Goal: Task Accomplishment & Management: Use online tool/utility

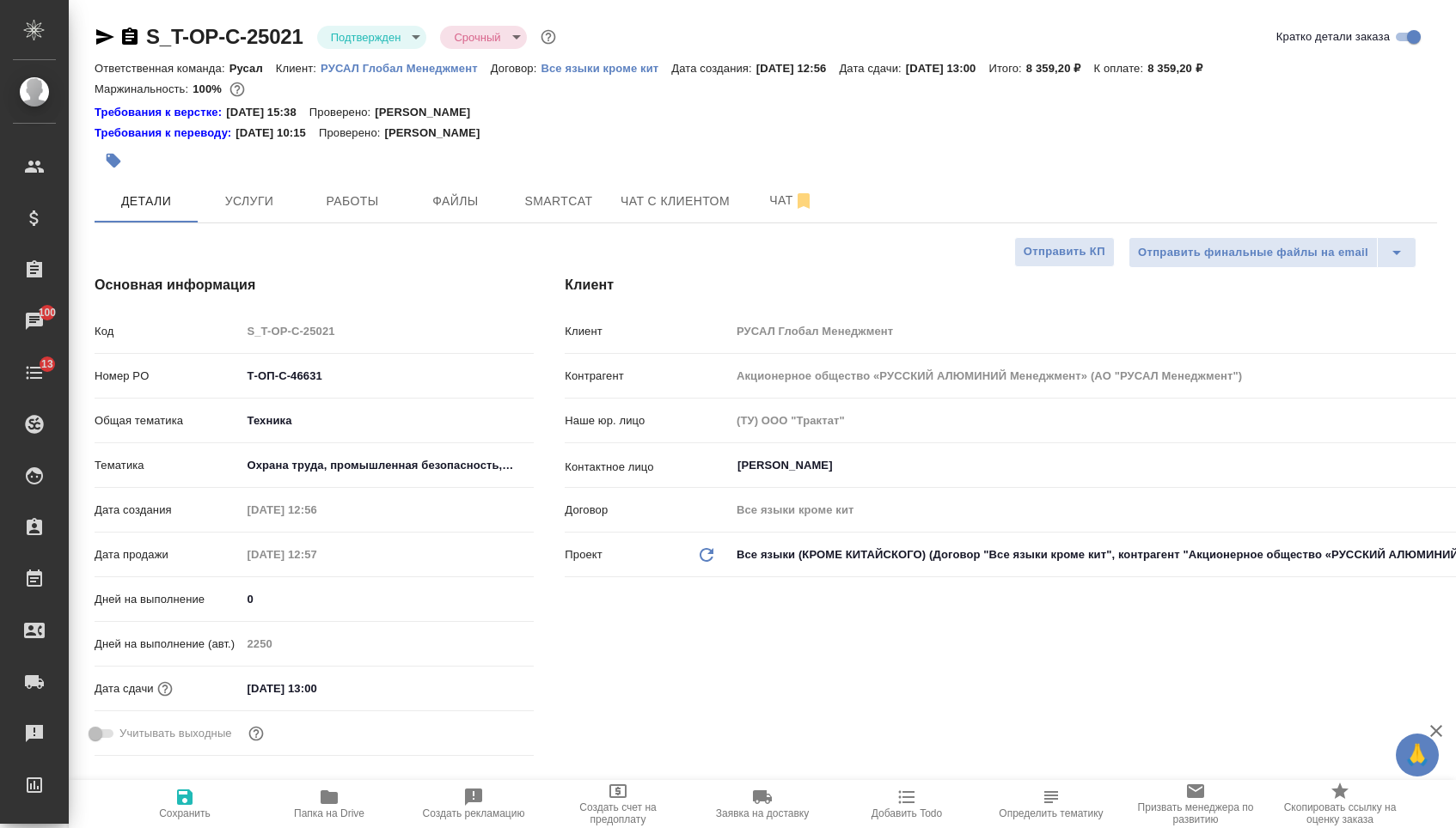
select select "RU"
click at [485, 459] on body "🙏 .cls-1 fill:#fff; AWATERA [PERSON_NAME] Спецификации Заказы 100 Чаты 13 Todo …" at bounding box center [728, 414] width 1456 height 828
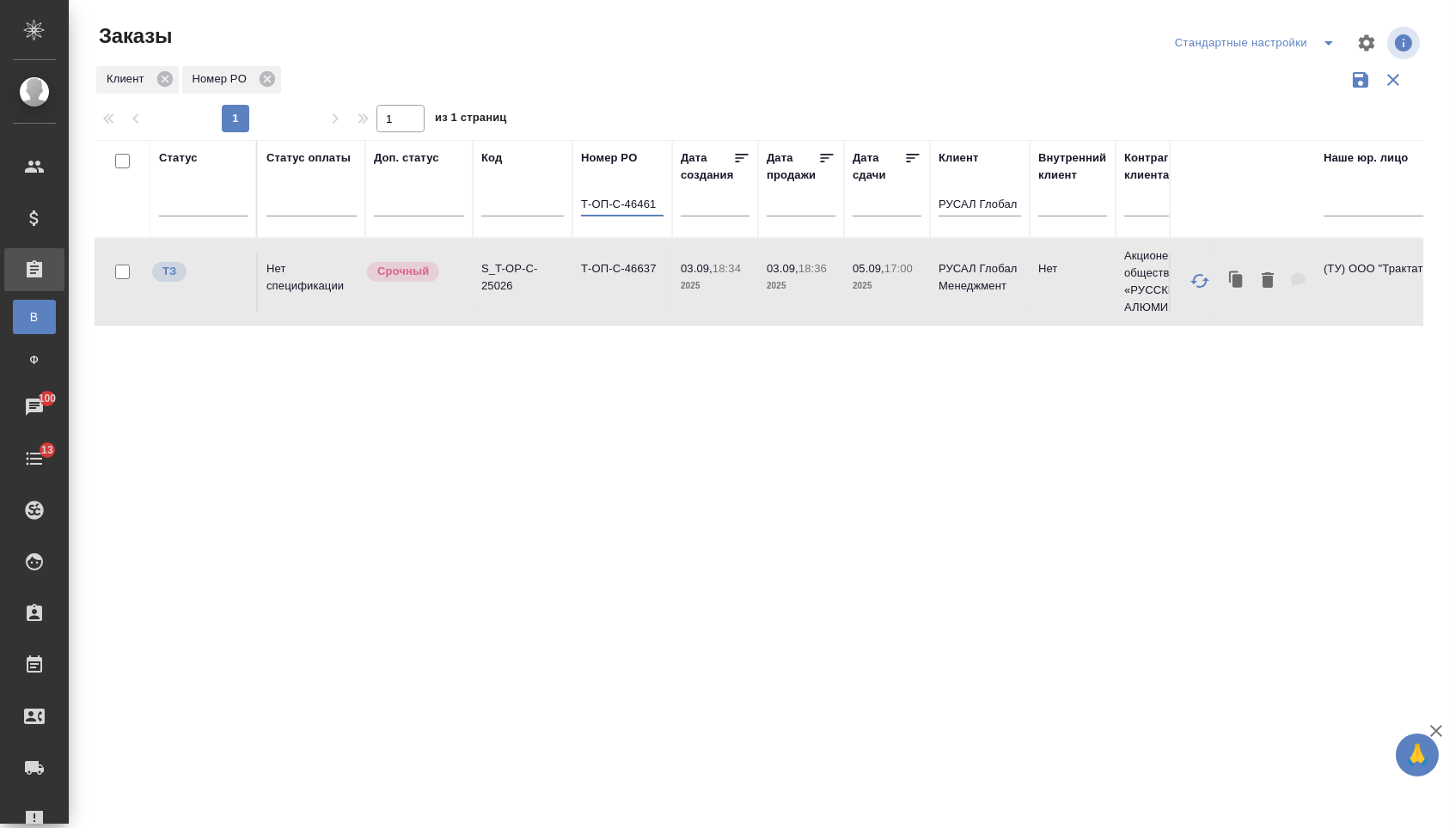
type input "Т-ОП-С-46461"
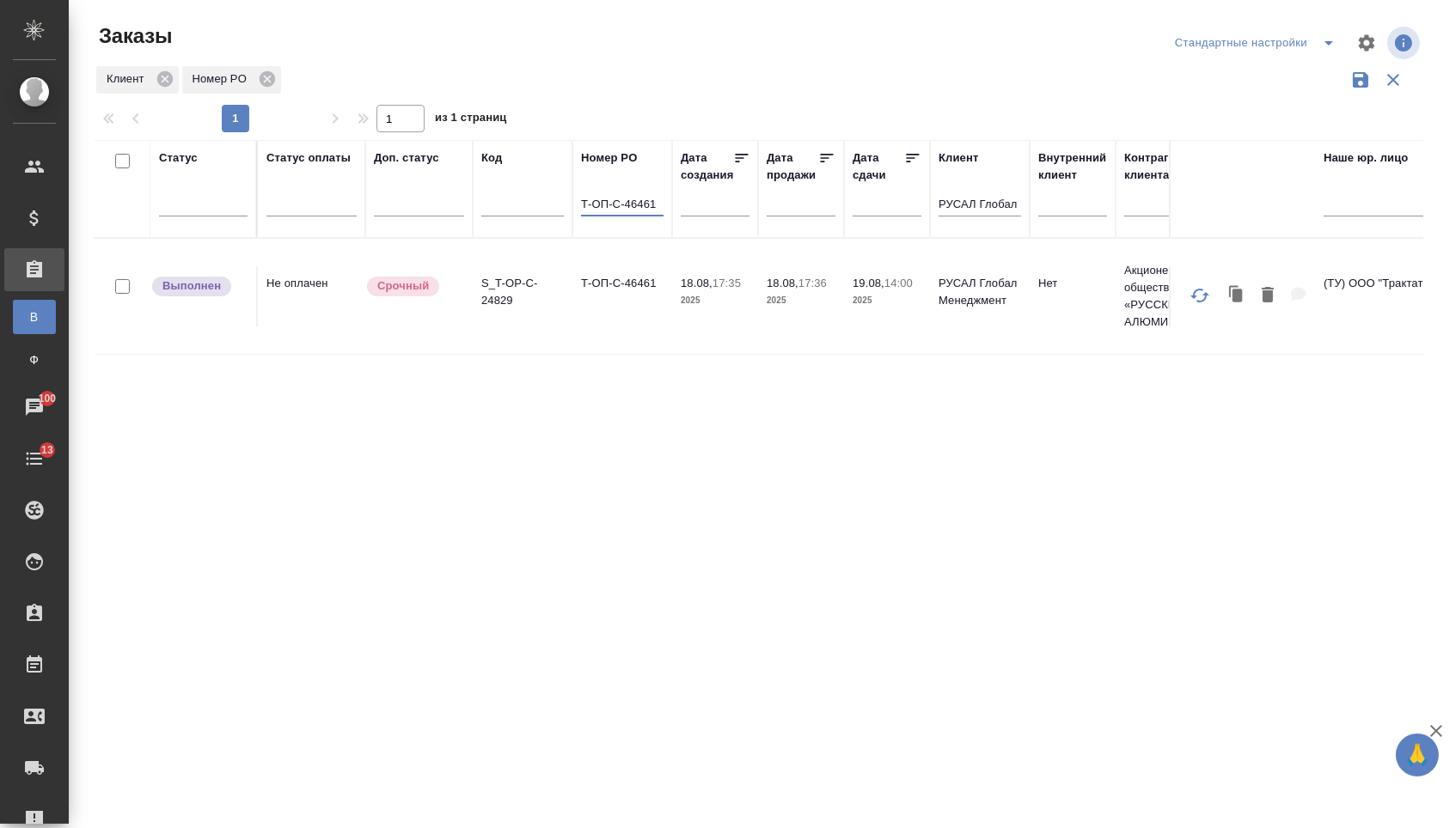
click at [609, 312] on td "Т-ОП-С-46461" at bounding box center [622, 296] width 100 height 60
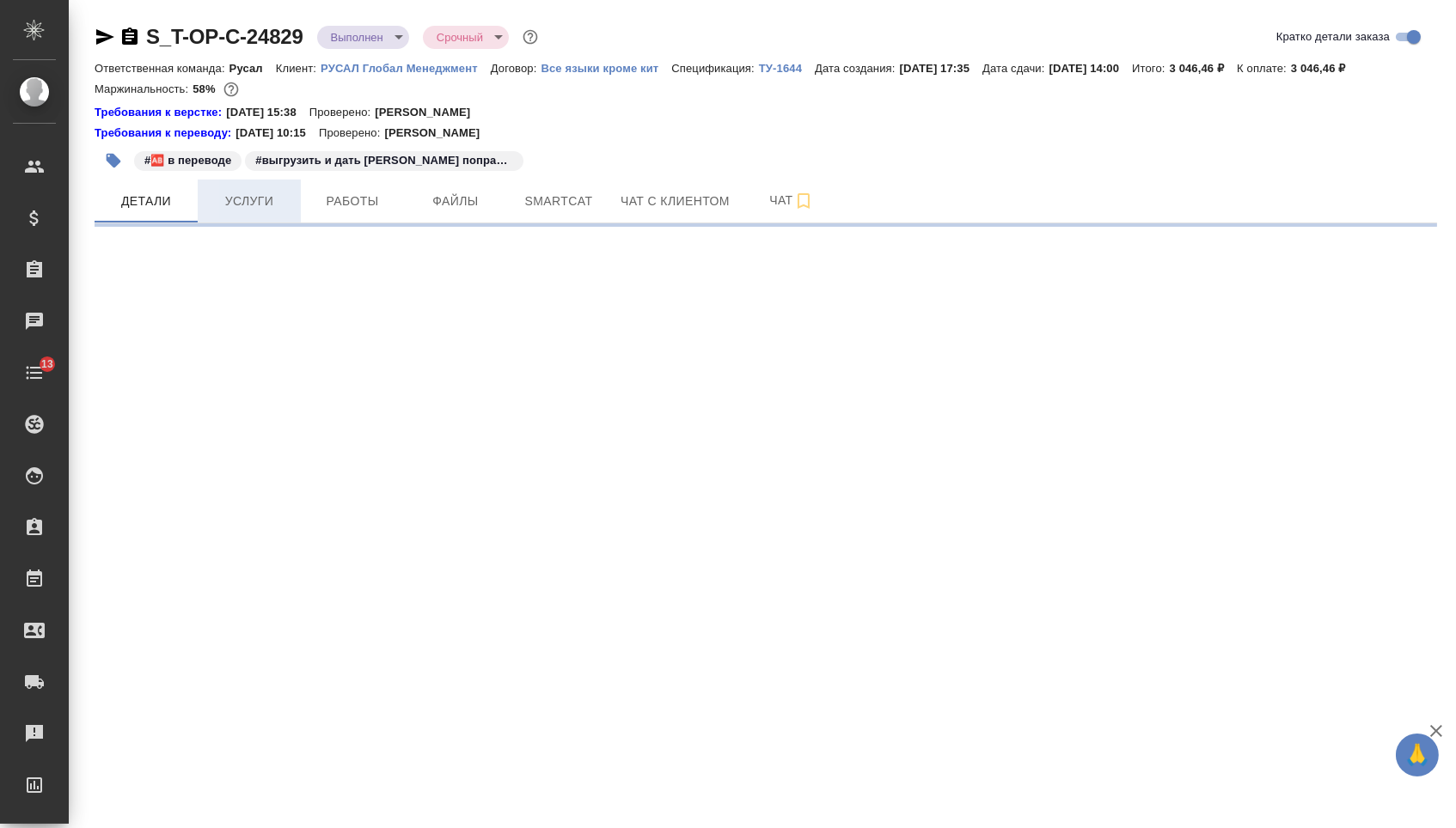
select select "RU"
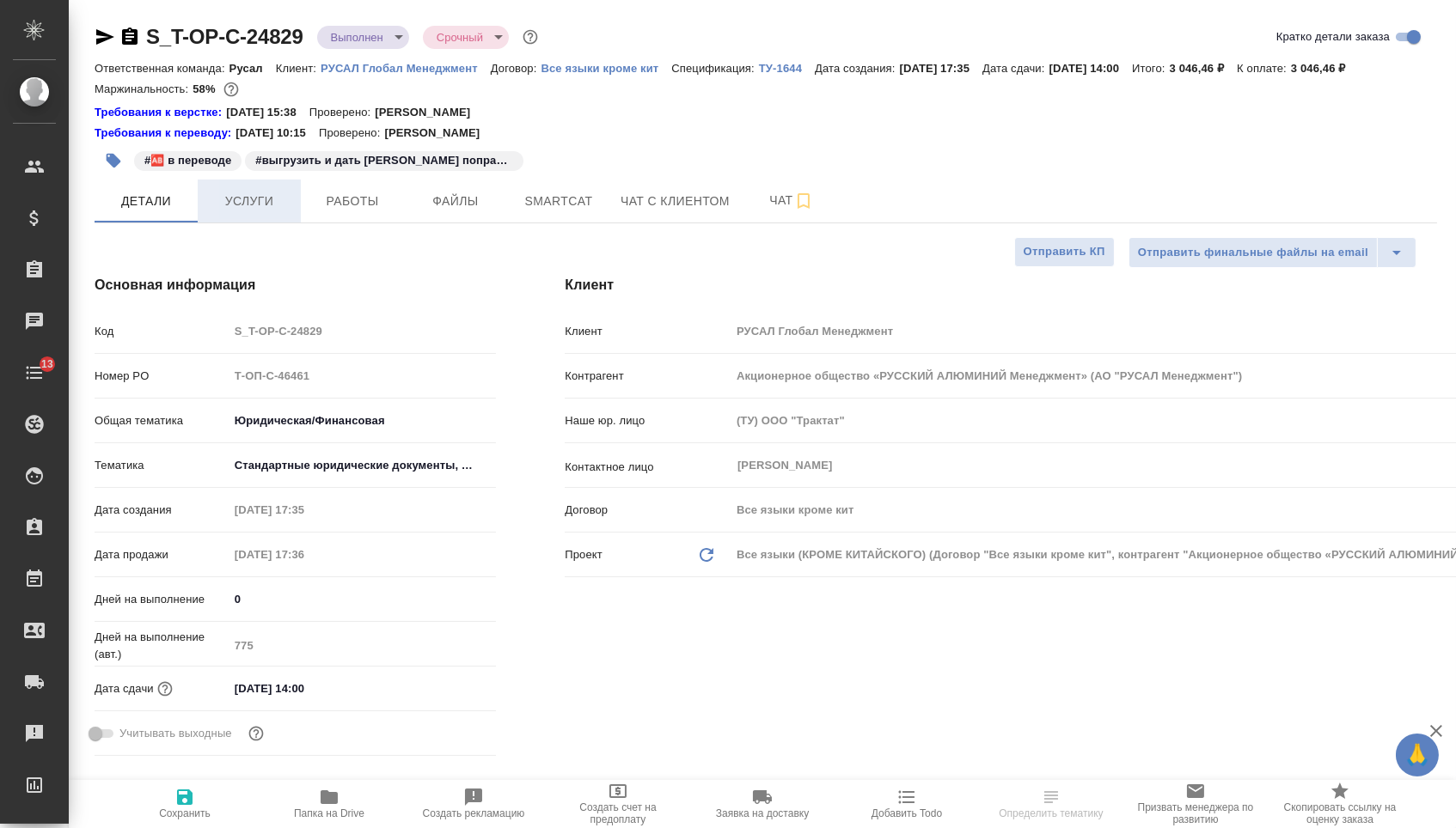
type textarea "x"
click at [233, 222] on button "Услуги" at bounding box center [249, 201] width 103 height 43
type input "Авдеенко Кирилл"
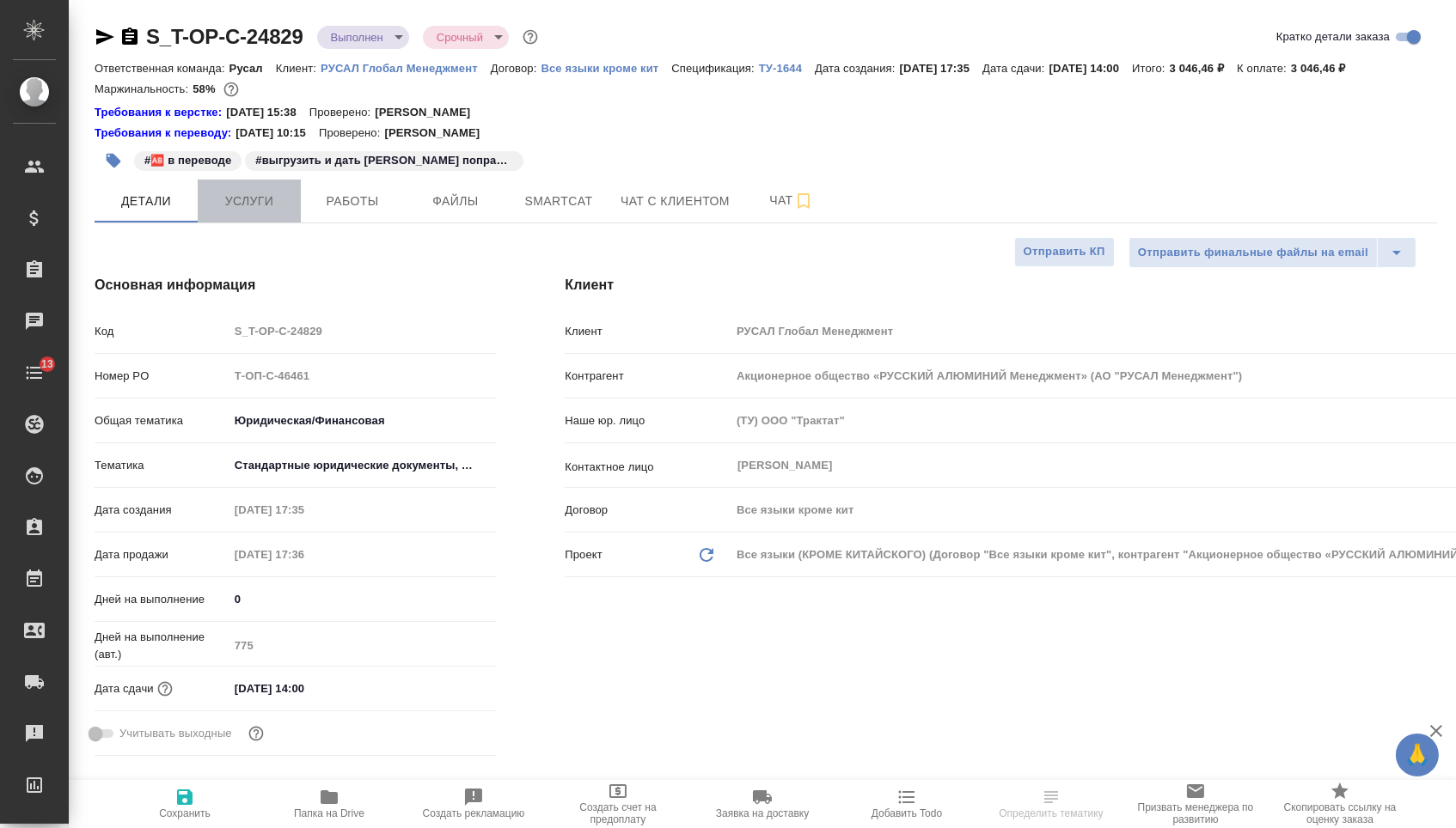
type input "Журавлева Александра"
click at [231, 212] on span "Услуги" at bounding box center [249, 201] width 83 height 22
type textarea "x"
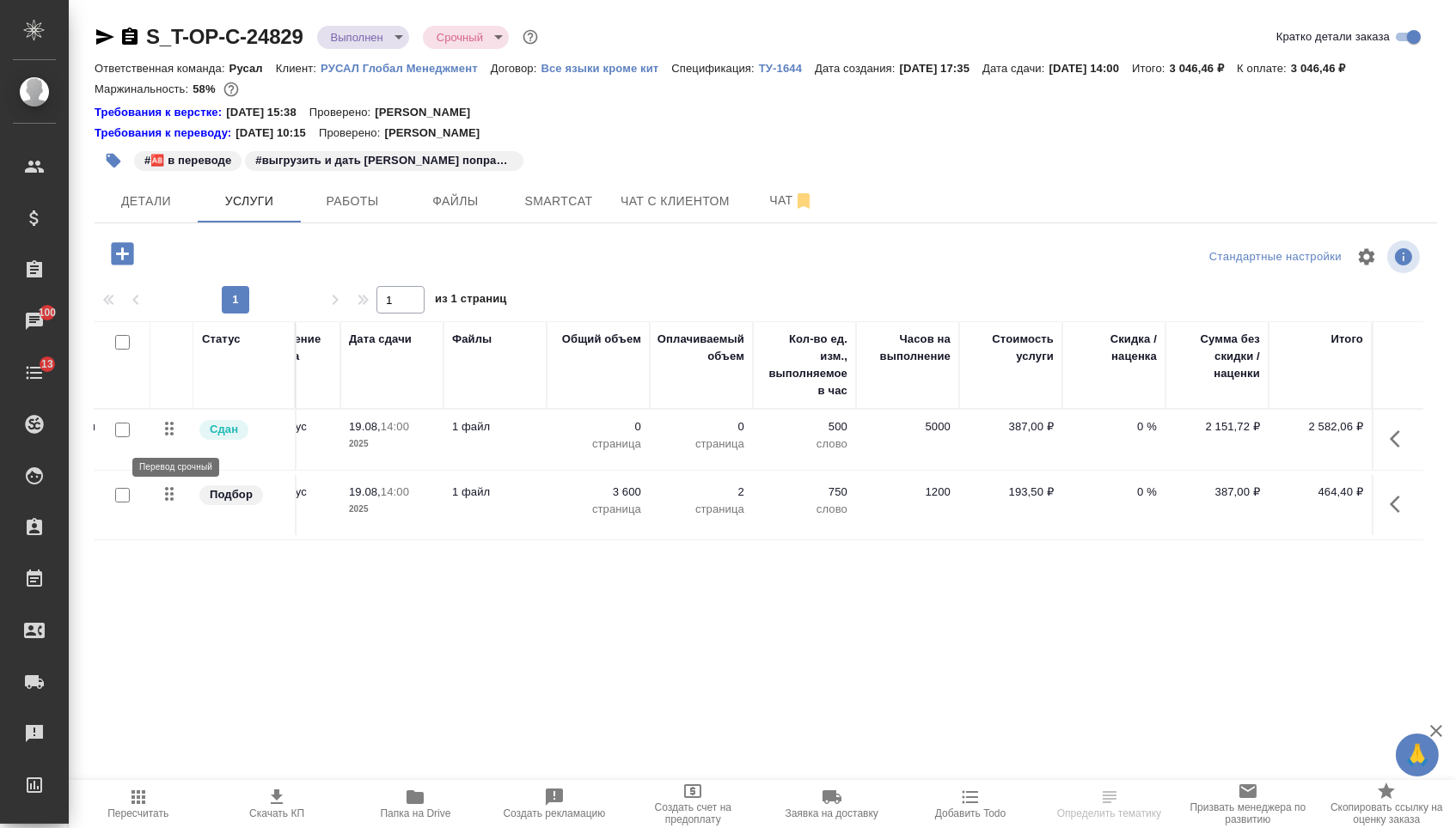
scroll to position [0, 291]
click at [621, 435] on p "0" at bounding box center [599, 427] width 86 height 17
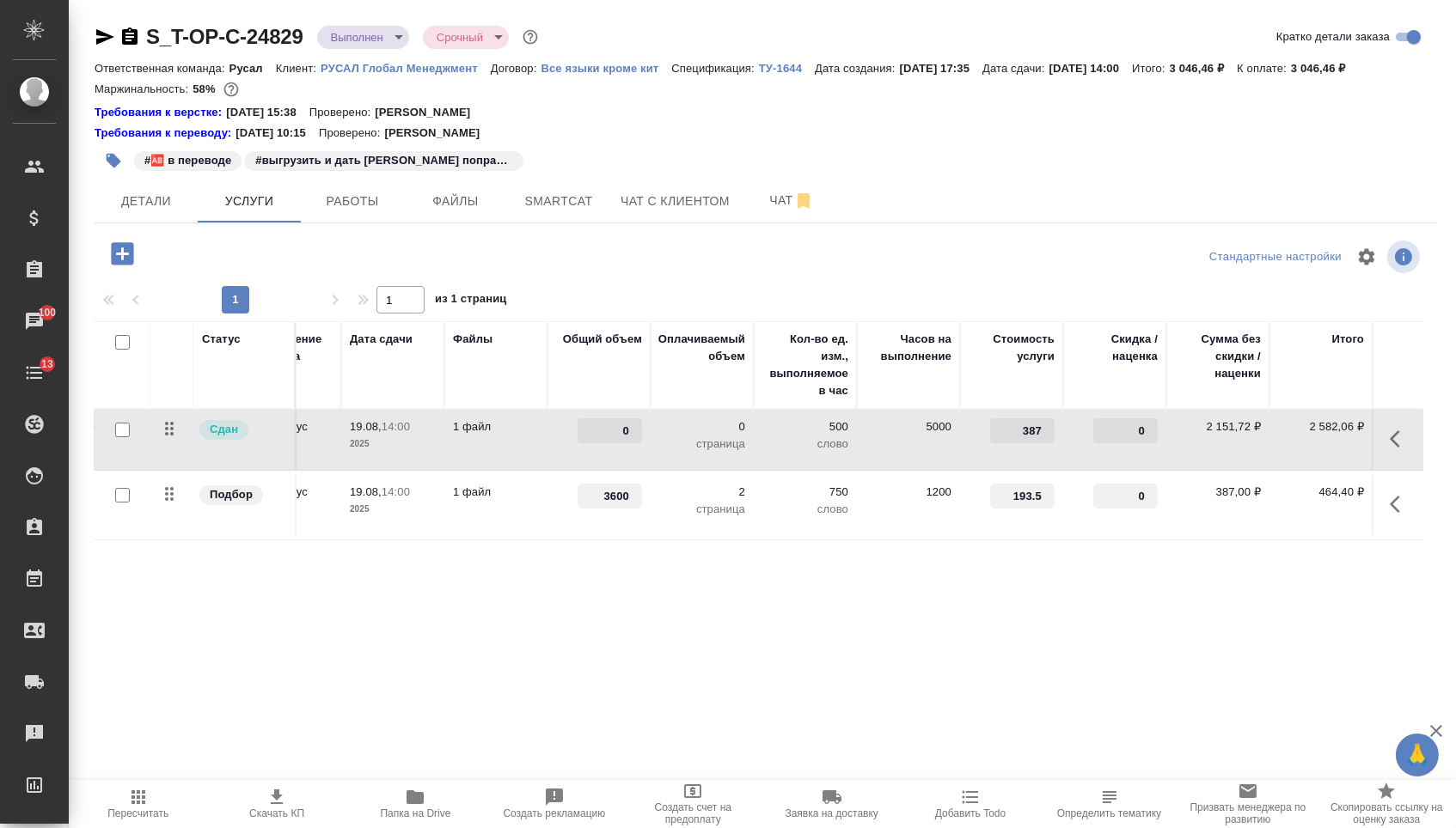
click at [1390, 443] on icon "button" at bounding box center [1400, 439] width 21 height 21
click at [1292, 449] on icon "button" at bounding box center [1303, 439] width 21 height 21
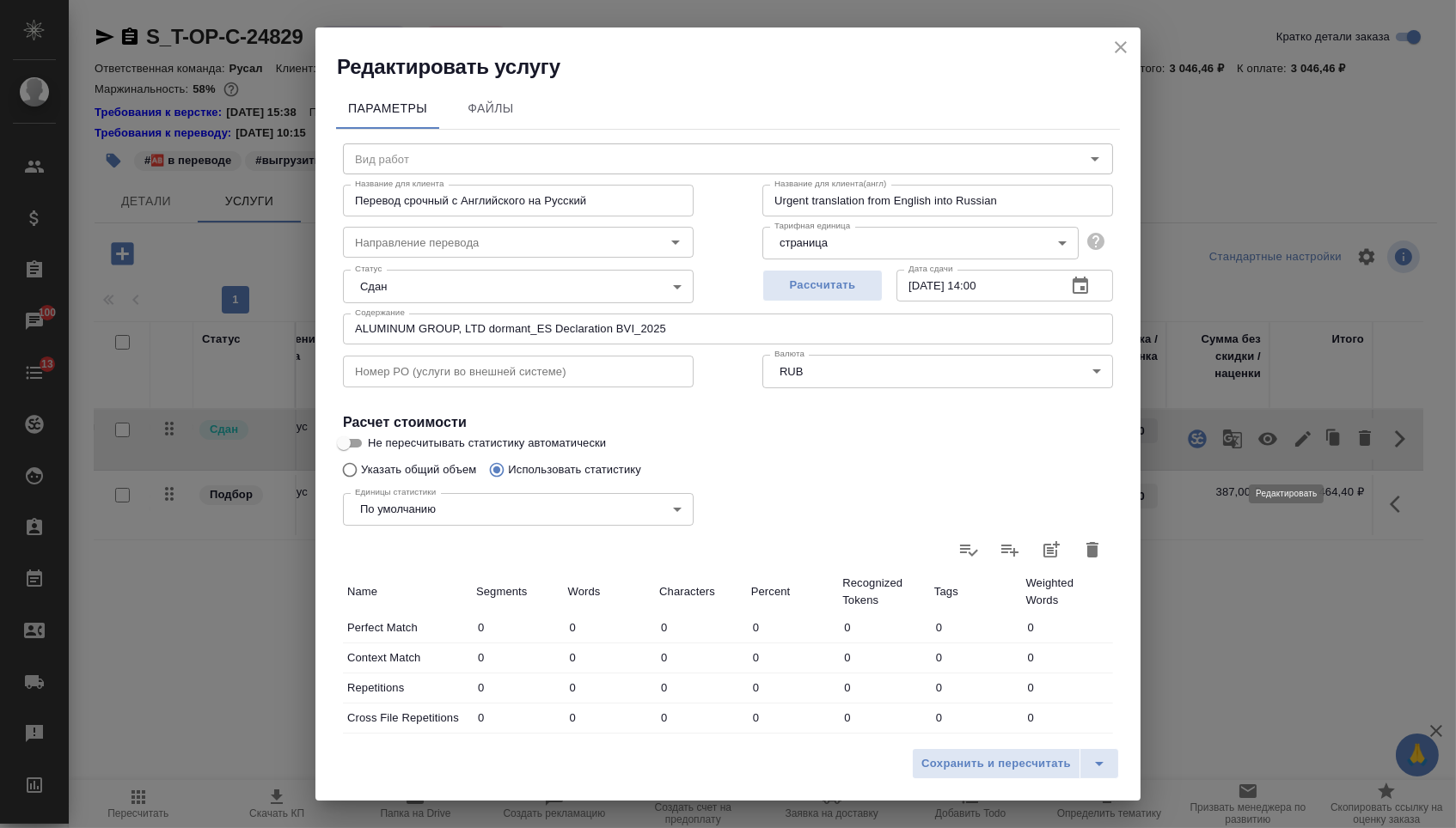
type input "Перевод срочный"
type input "англ-рус"
click at [1086, 557] on icon "button" at bounding box center [1092, 550] width 12 height 16
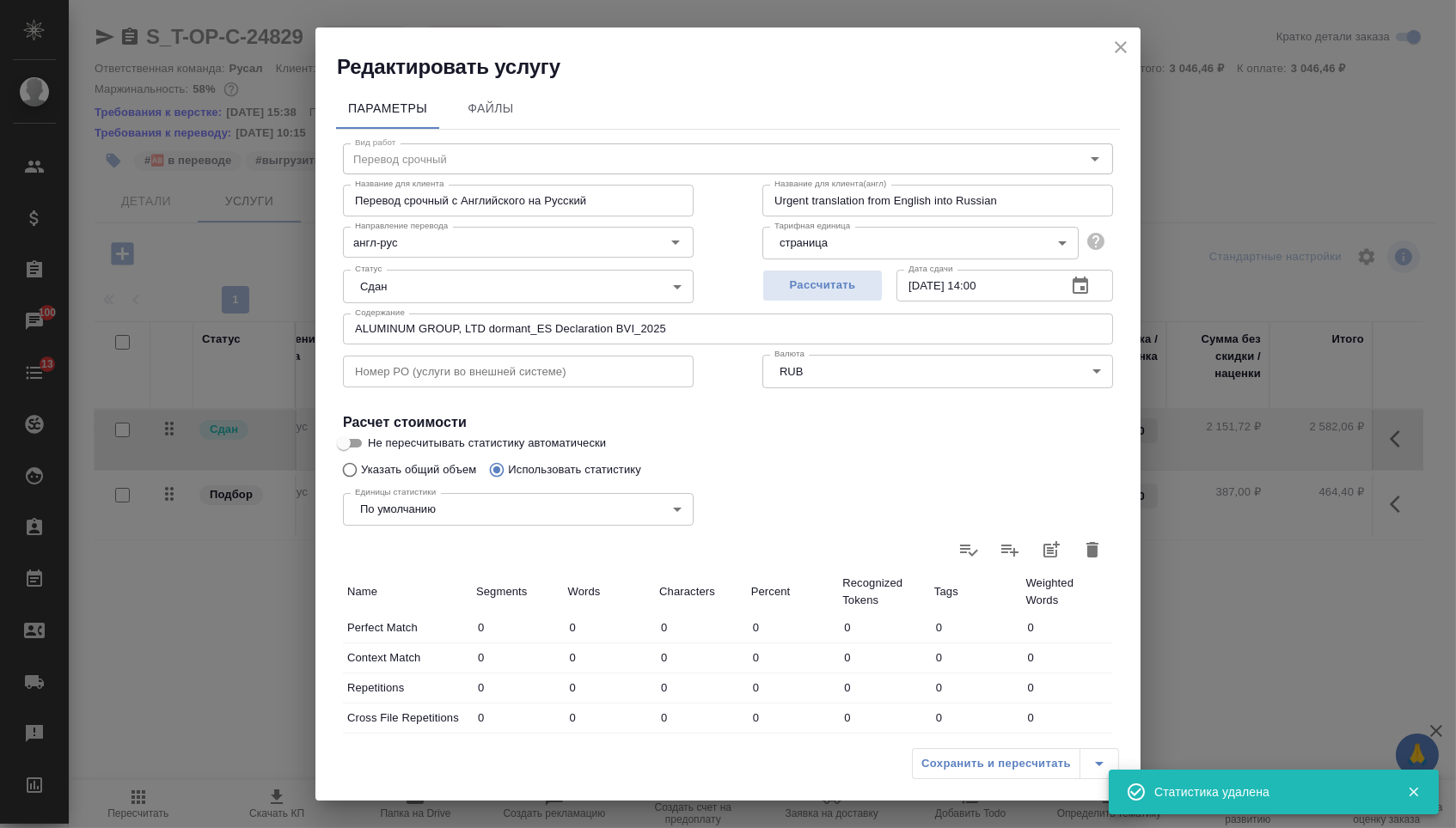
type input "0"
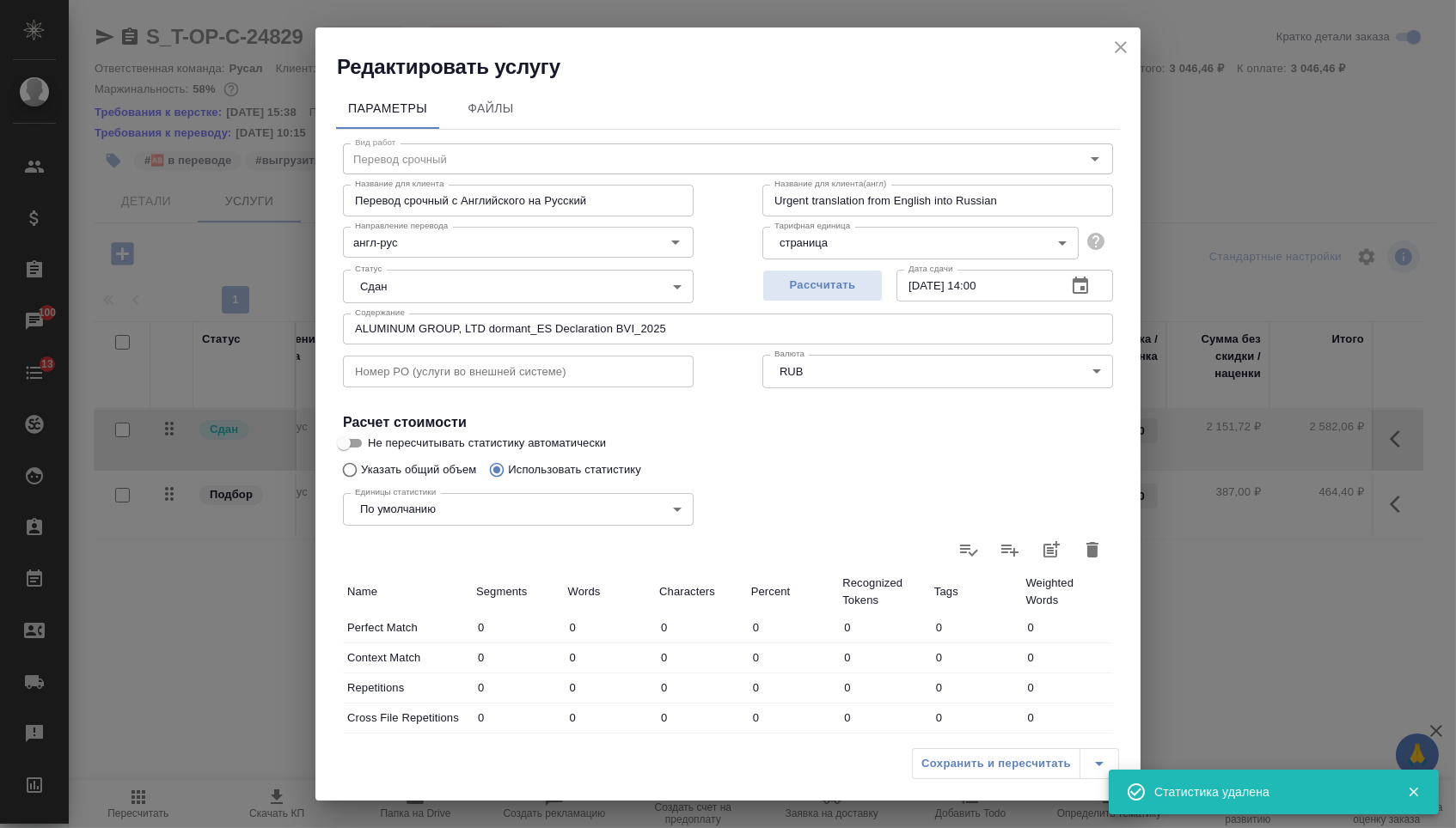
type input "0"
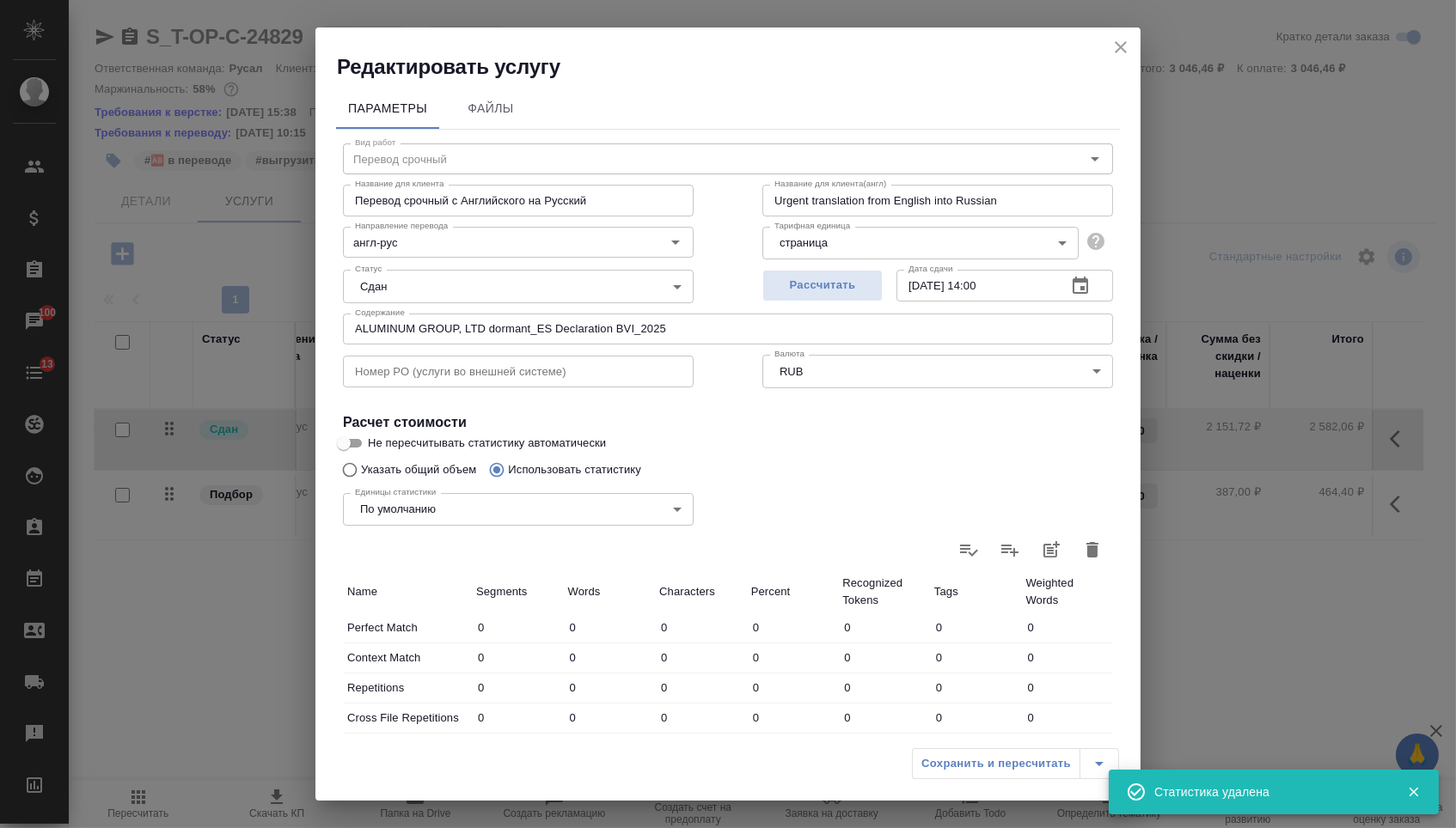
type input "0"
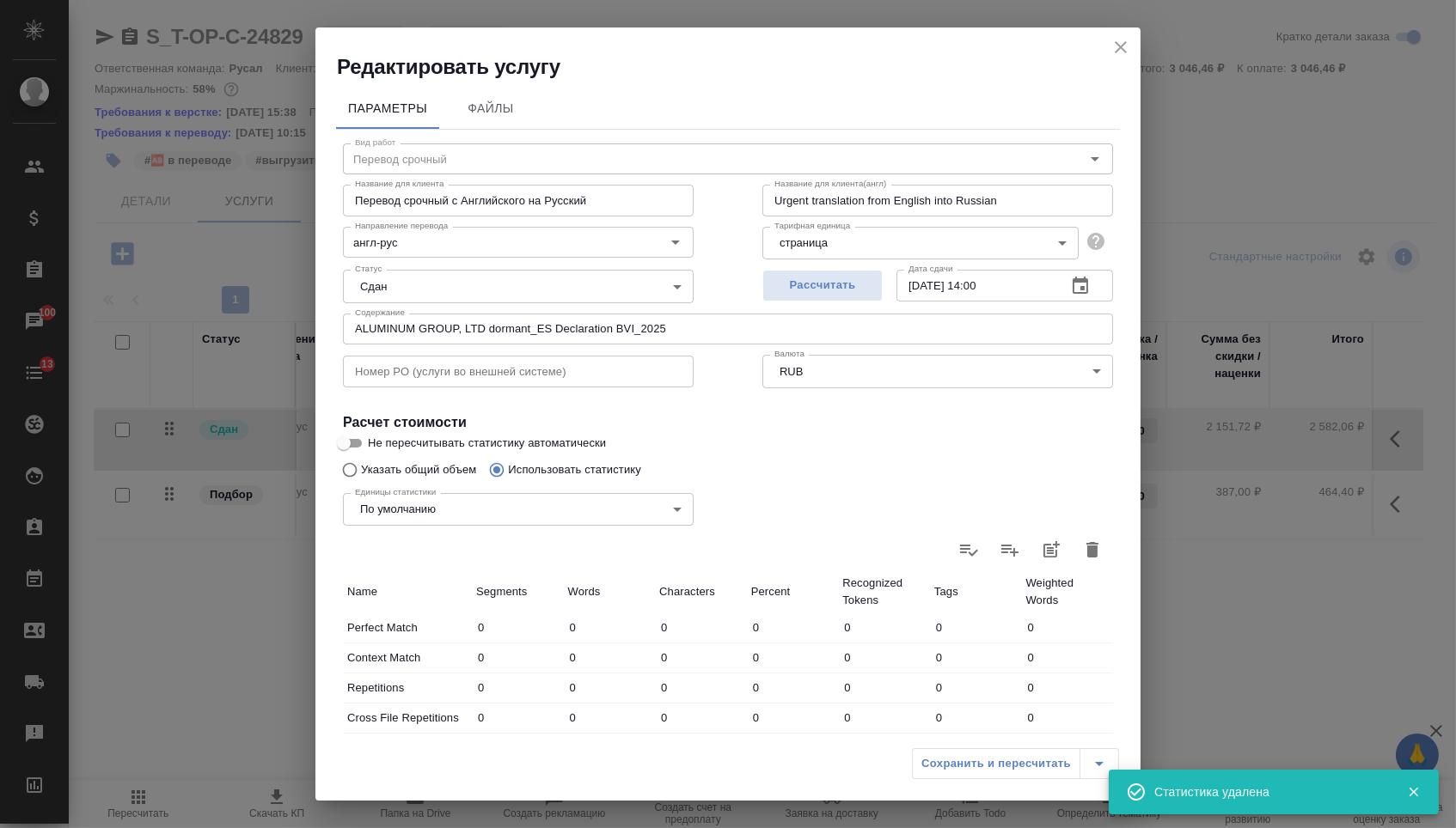
type input "0"
click at [1087, 757] on div "Сохранить и пересчитать" at bounding box center [1015, 763] width 207 height 31
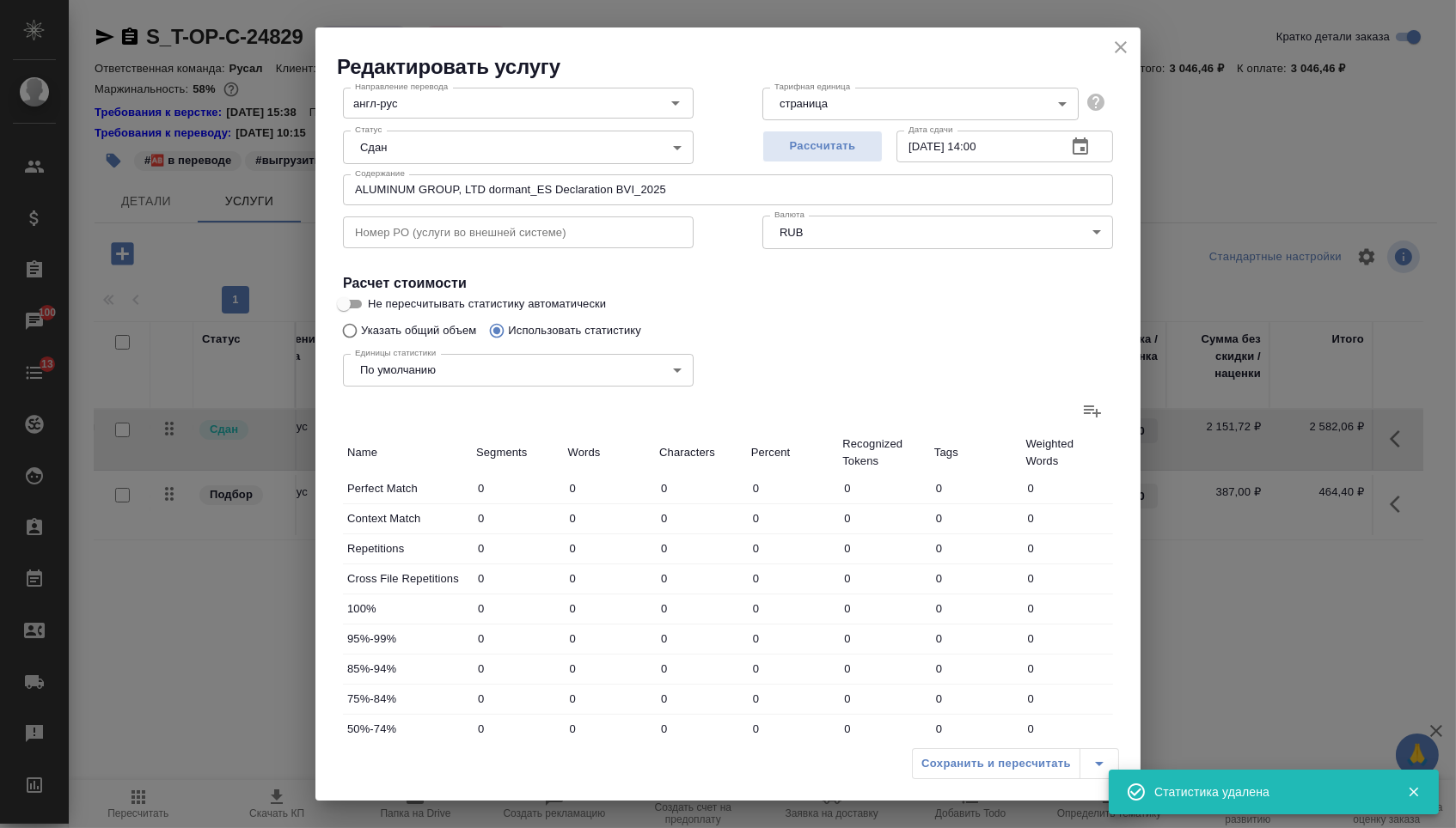
scroll to position [157, 0]
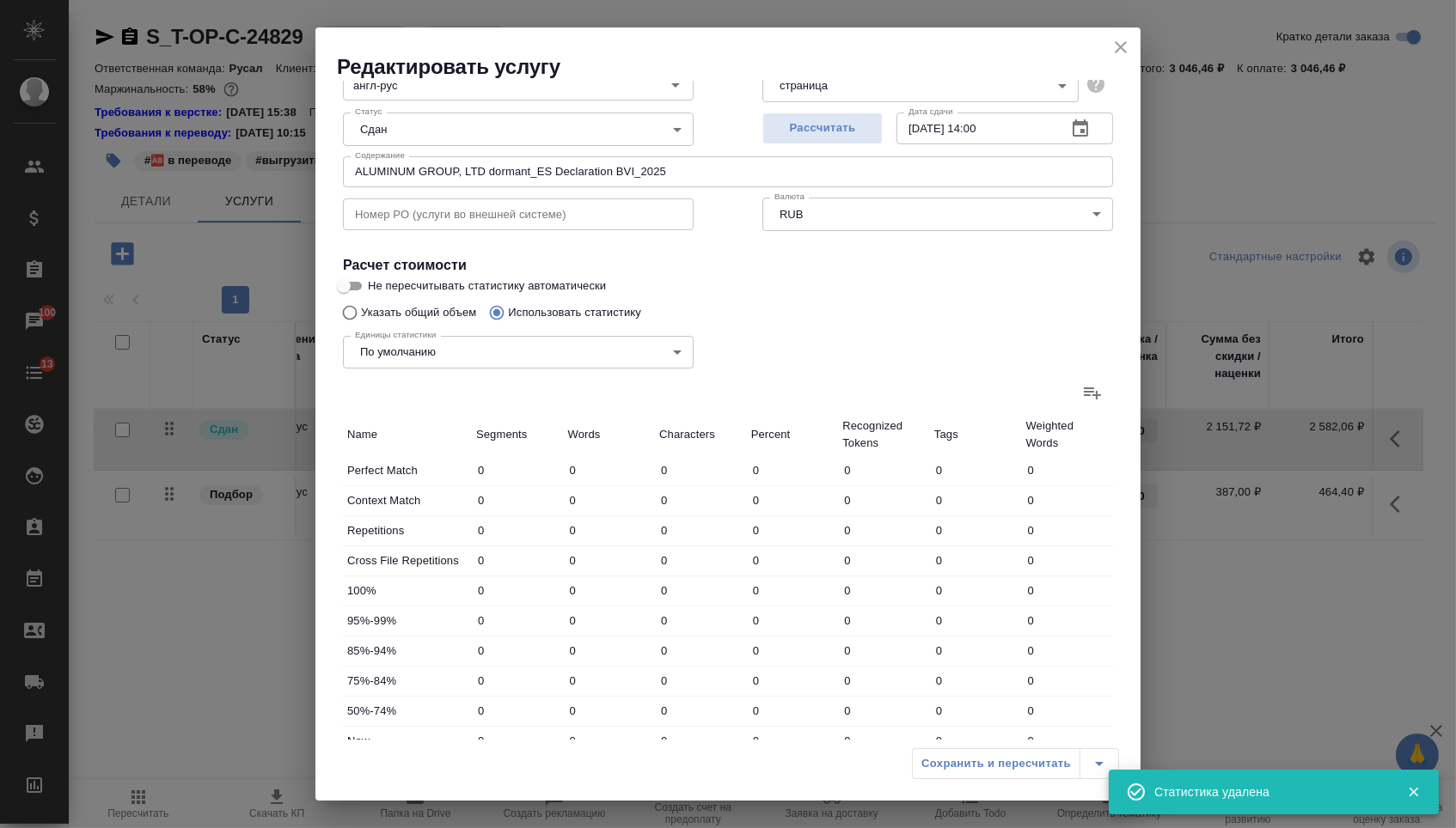
click at [979, 785] on div "Сохранить и пересчитать" at bounding box center [728, 769] width 825 height 61
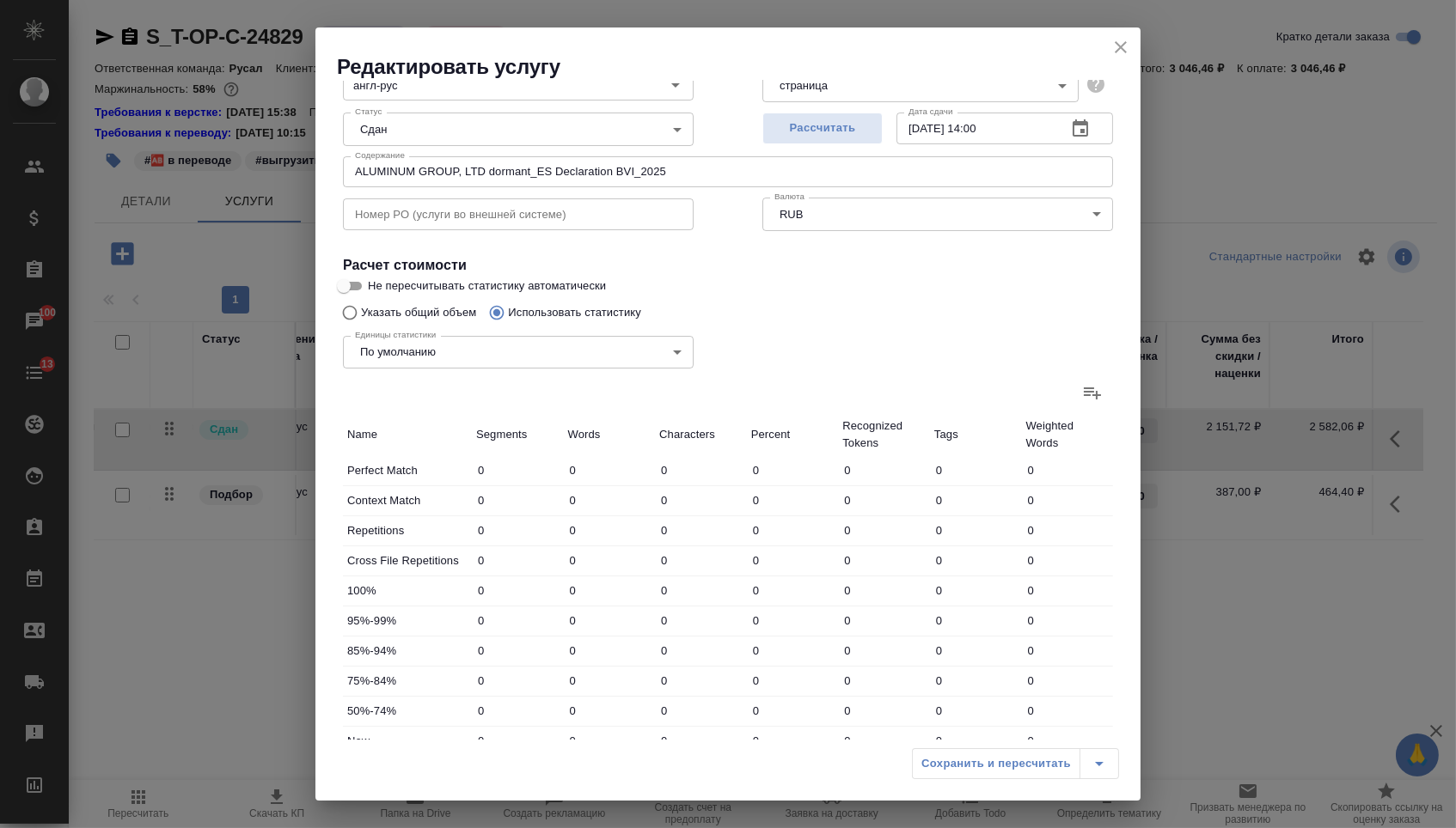
click at [1085, 771] on div "Сохранить и пересчитать" at bounding box center [1015, 763] width 207 height 31
click at [1119, 43] on icon "close" at bounding box center [1121, 47] width 21 height 21
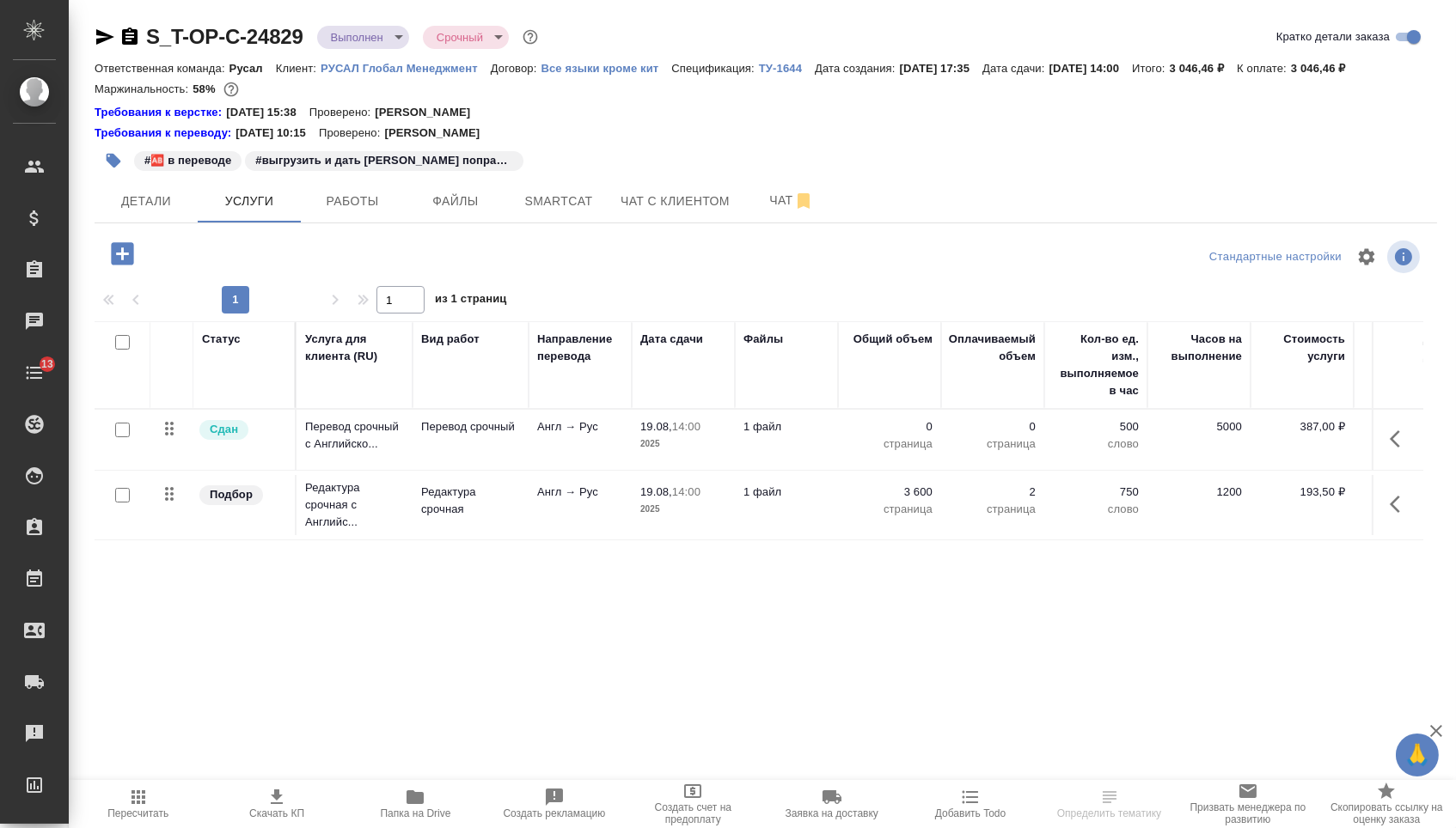
click at [1410, 445] on button "button" at bounding box center [1400, 439] width 41 height 41
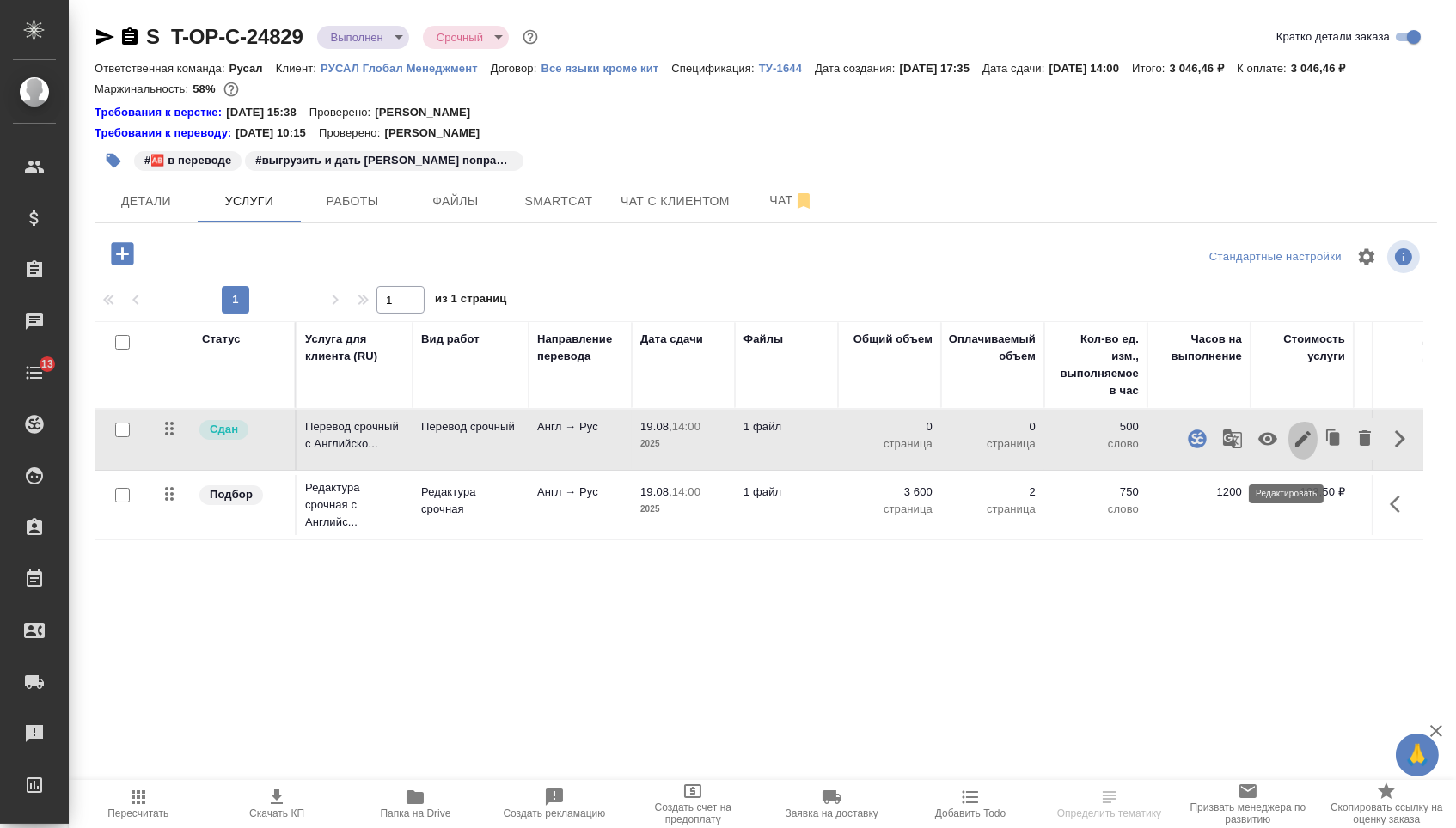
click at [1295, 446] on icon "button" at bounding box center [1303, 439] width 16 height 16
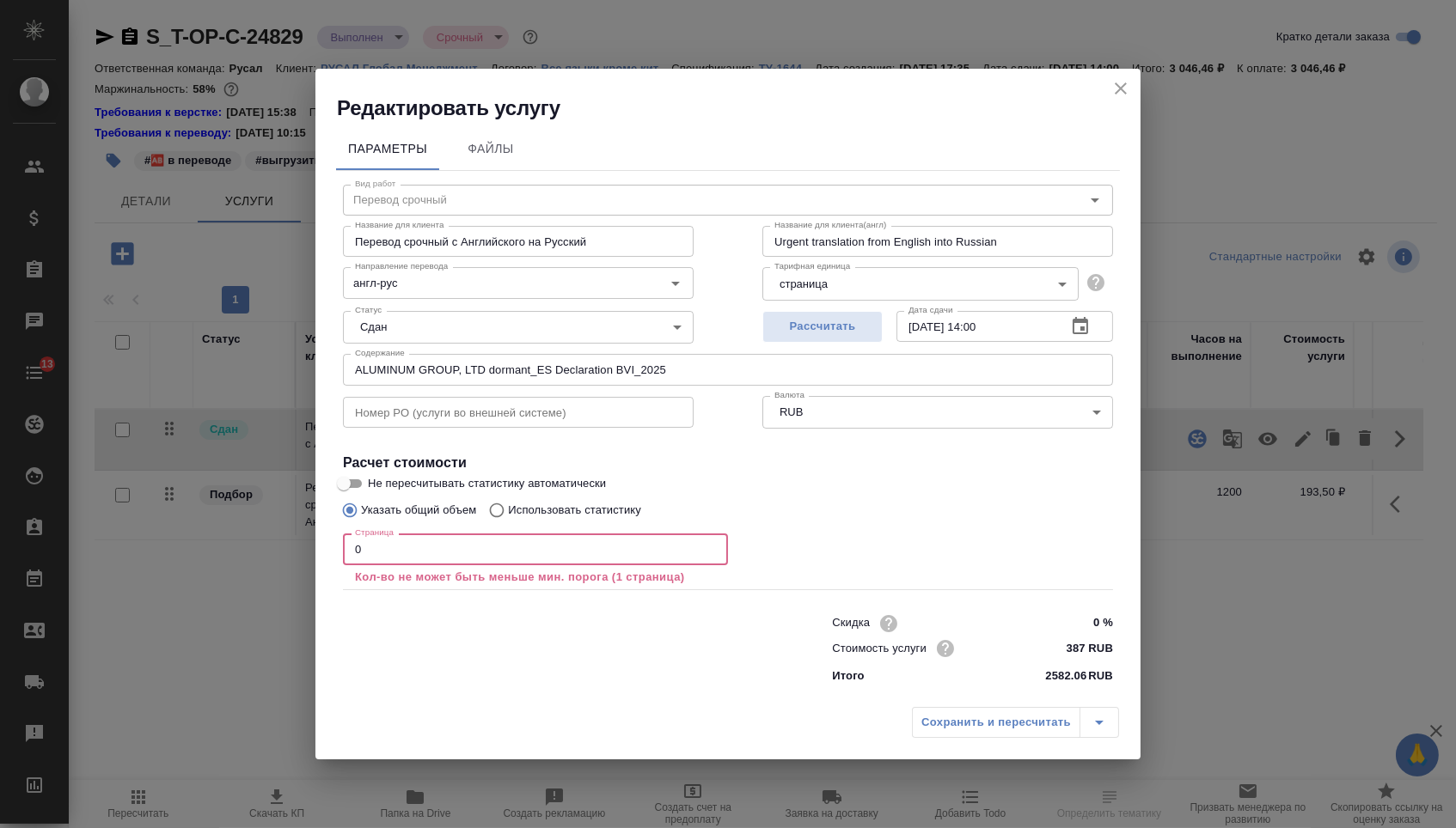
drag, startPoint x: 522, startPoint y: 557, endPoint x: 245, endPoint y: 545, distance: 277.3
click at [245, 545] on div "Редактировать услугу Параметры Файлы Вид работ Перевод срочный Вид работ Назван…" at bounding box center [728, 414] width 1456 height 828
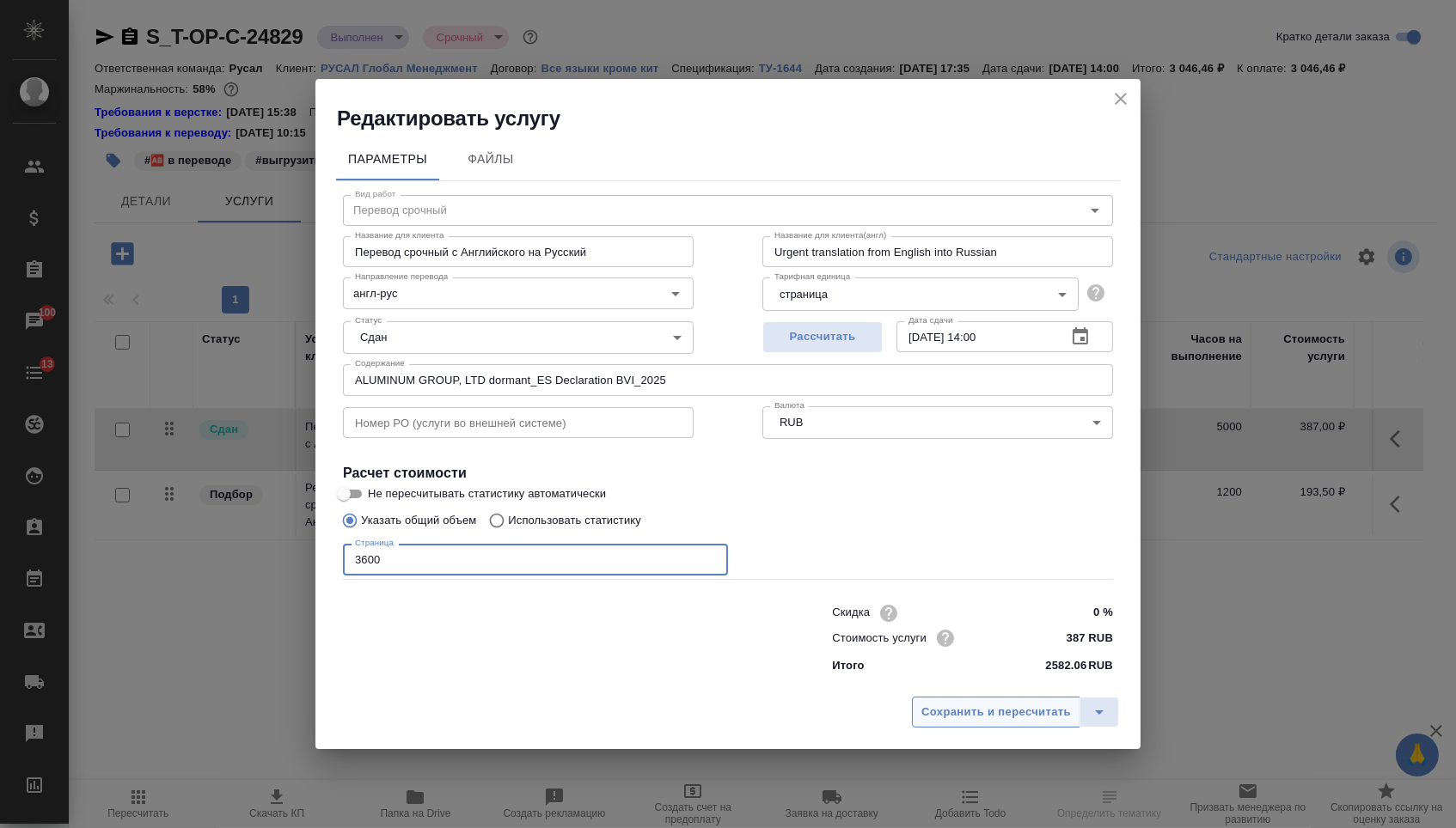
type input "3600"
click at [965, 711] on span "Сохранить и пересчитать" at bounding box center [996, 713] width 149 height 20
click at [973, 713] on span "Сохранить и пересчитать" at bounding box center [996, 713] width 149 height 20
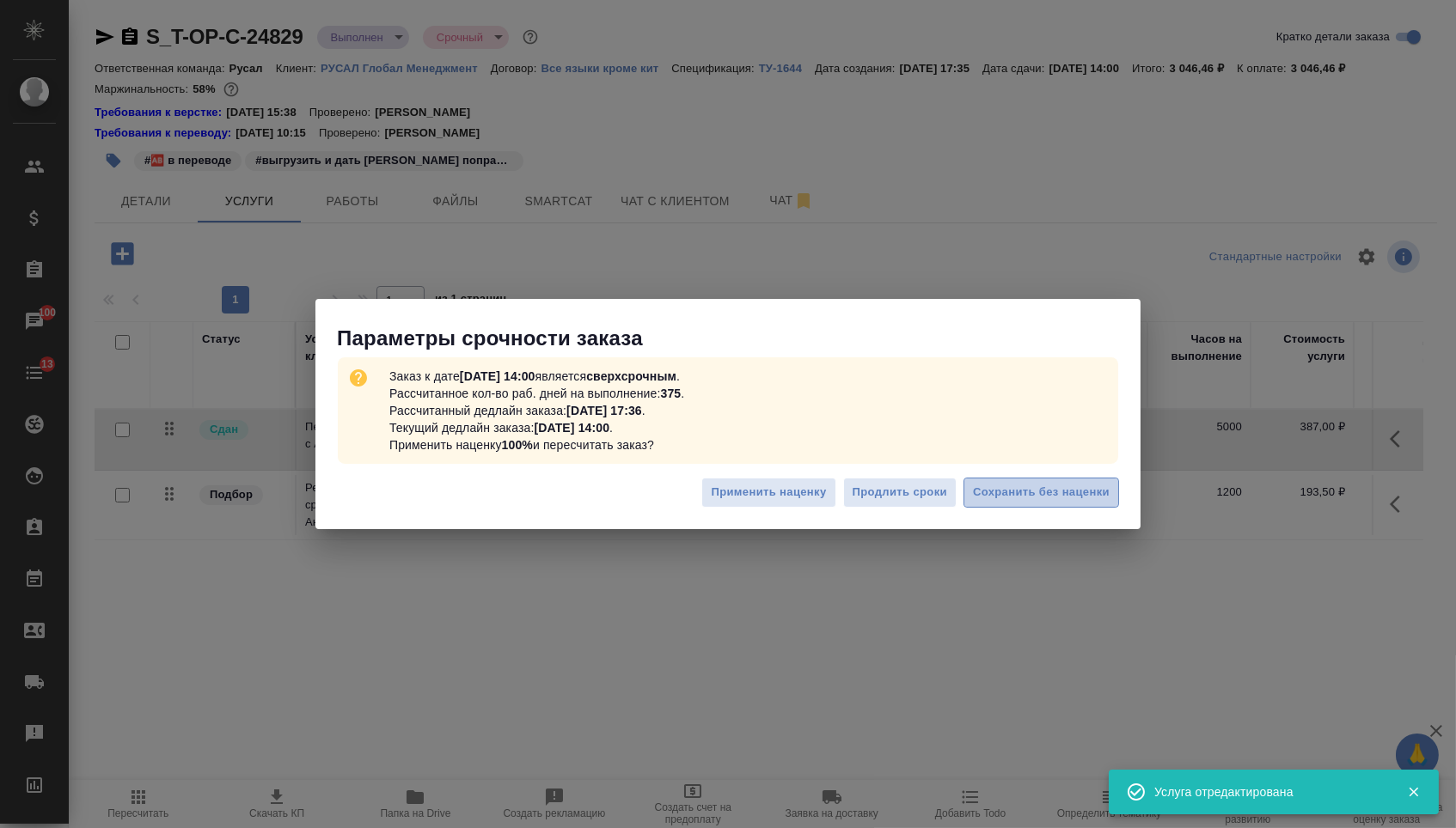
click at [1038, 502] on button "Сохранить без наценки" at bounding box center [1041, 492] width 155 height 30
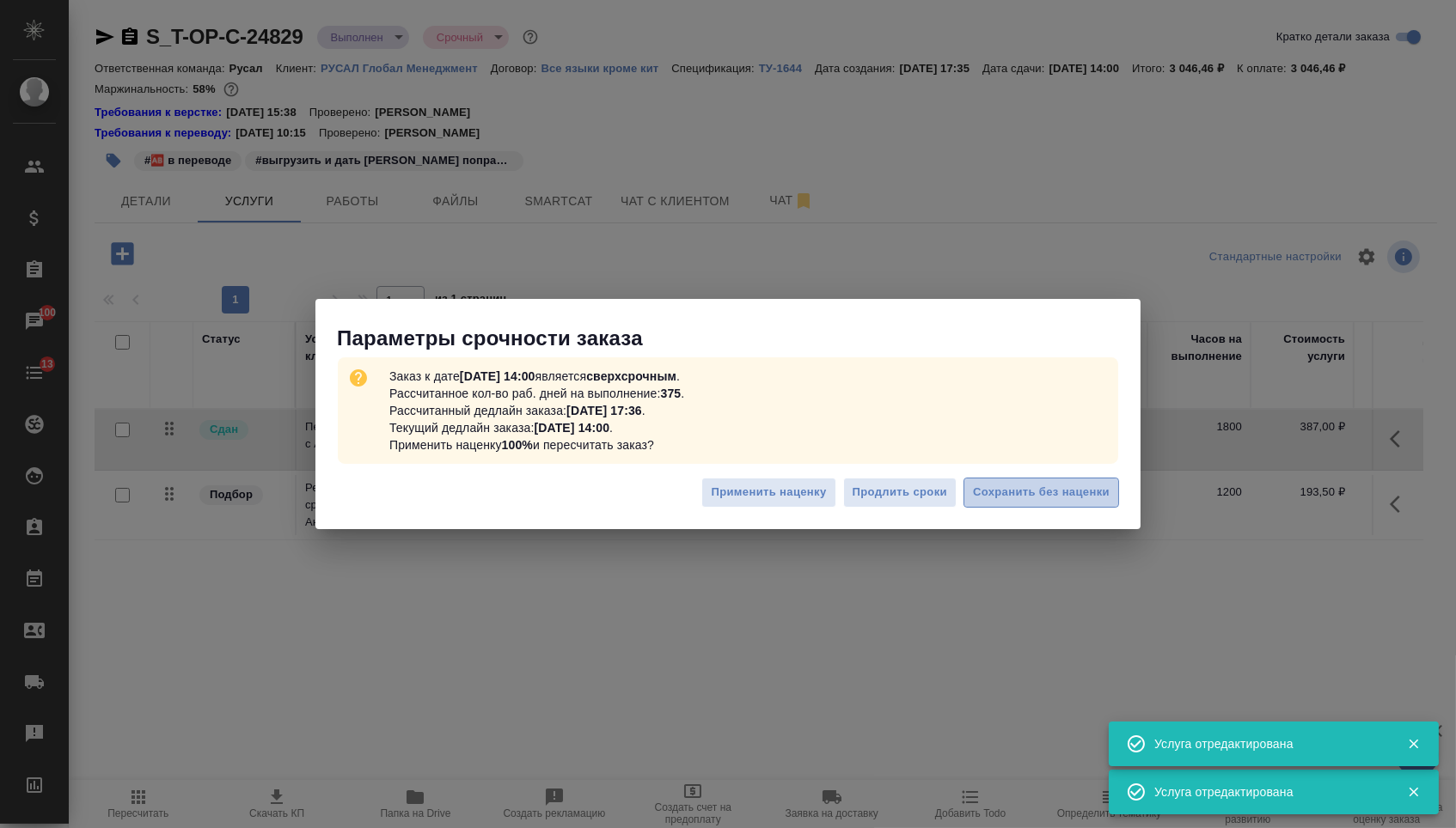
click at [1005, 485] on span "Сохранить без наценки" at bounding box center [1041, 492] width 137 height 20
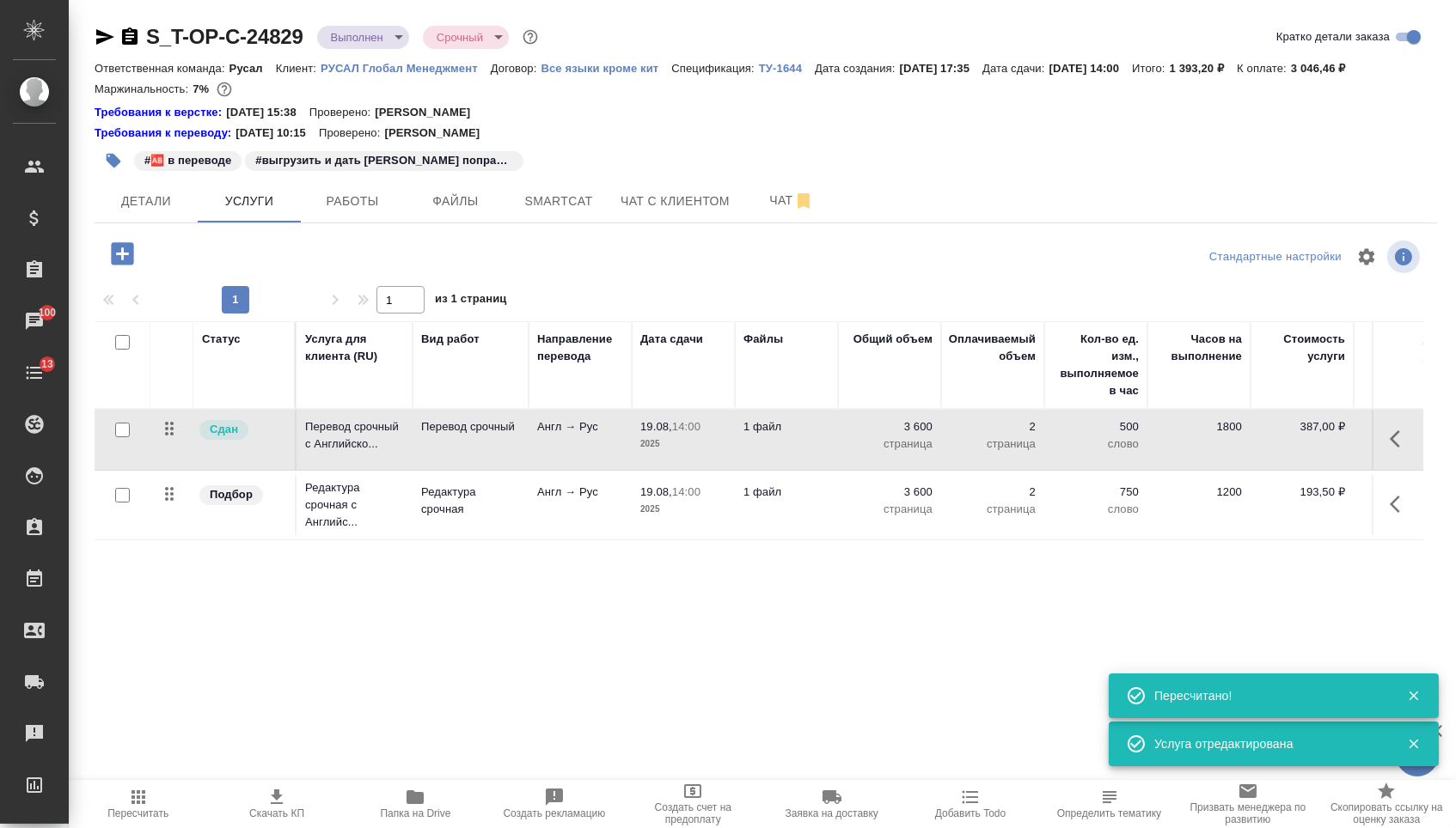
click at [807, 71] on p "ТУ-1644" at bounding box center [786, 68] width 56 height 13
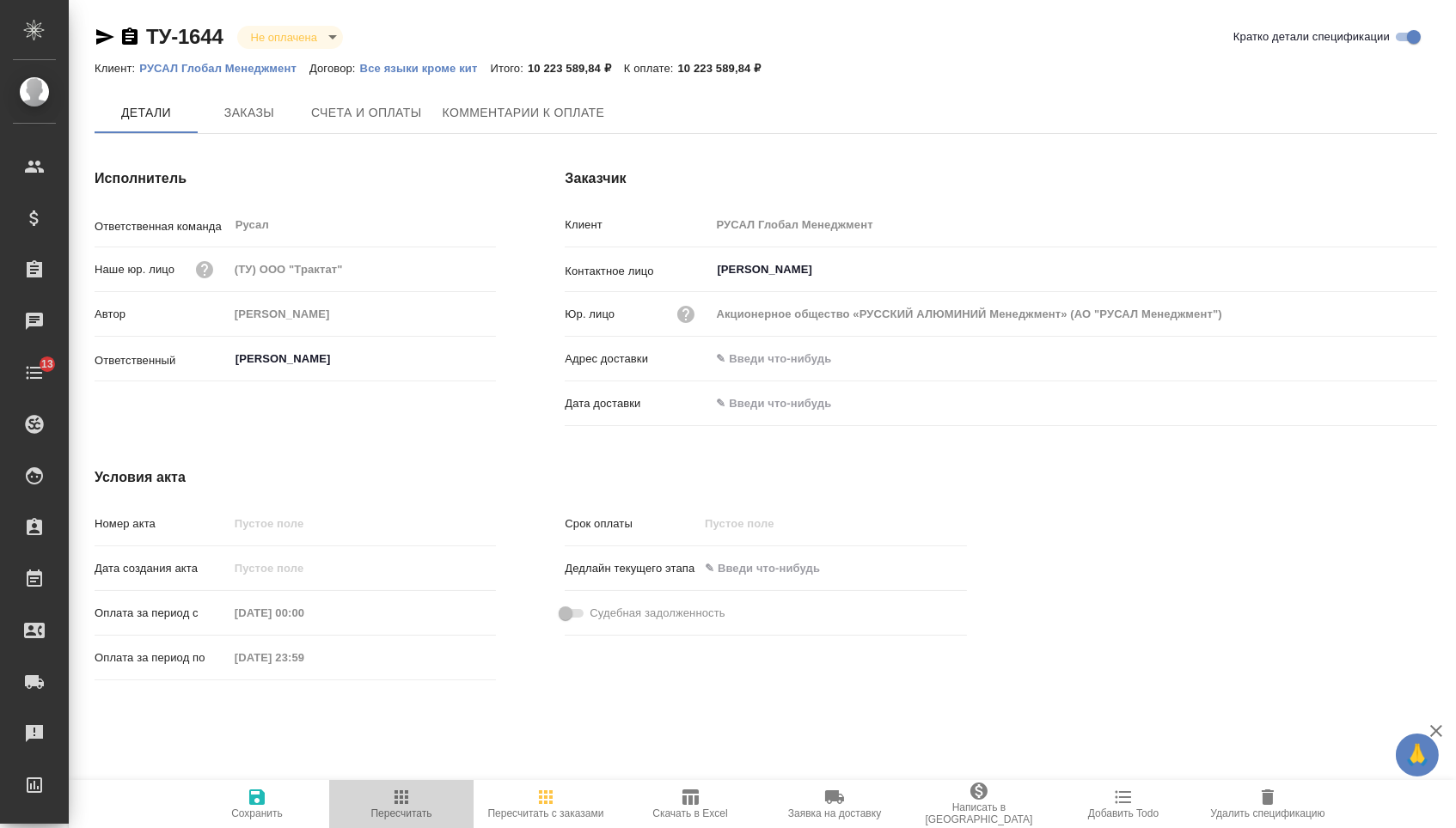
click at [374, 819] on span "Пересчитать" at bounding box center [402, 813] width 61 height 12
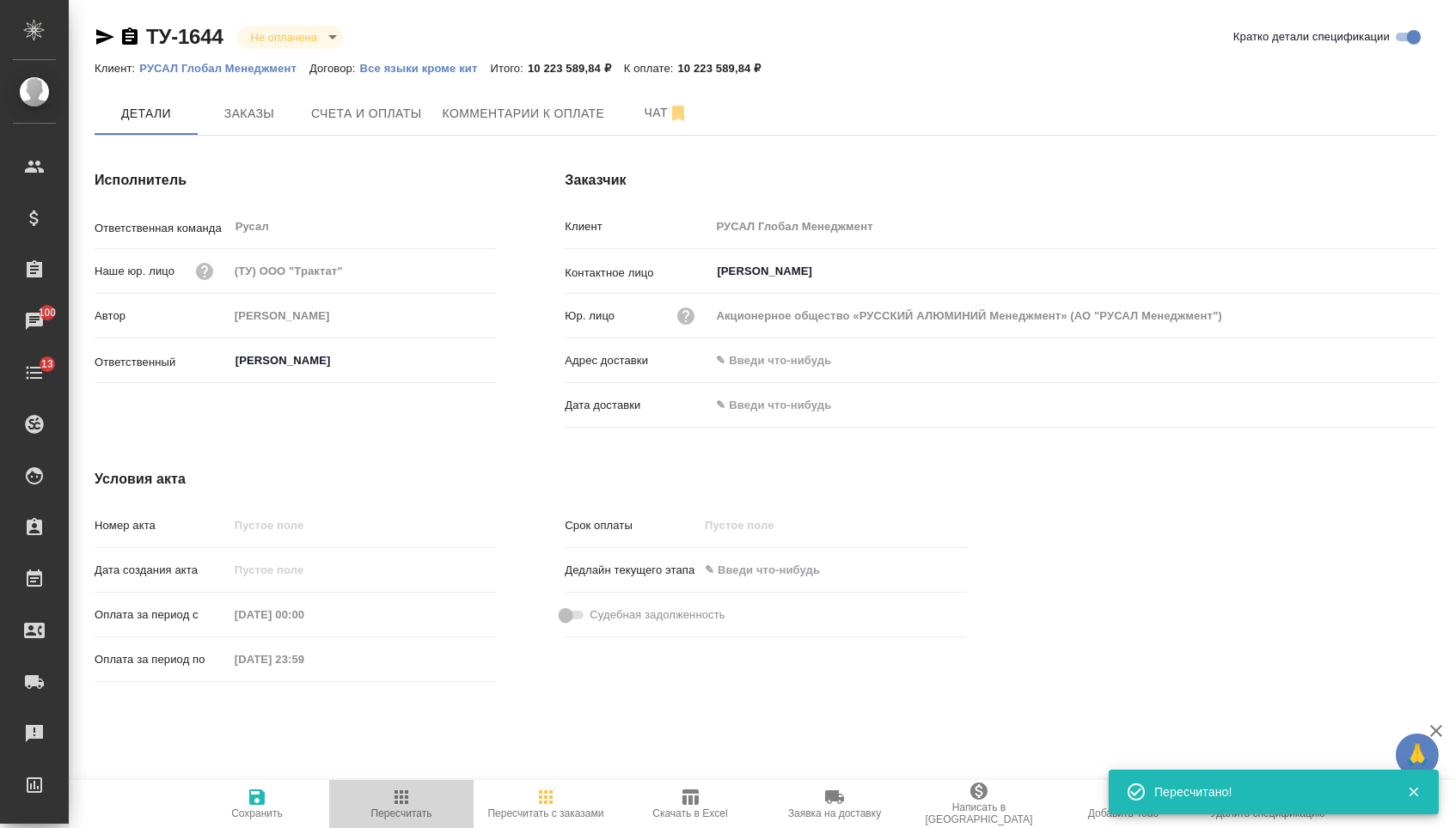
click at [398, 792] on icon "button" at bounding box center [402, 797] width 21 height 21
